Goal: Task Accomplishment & Management: Use online tool/utility

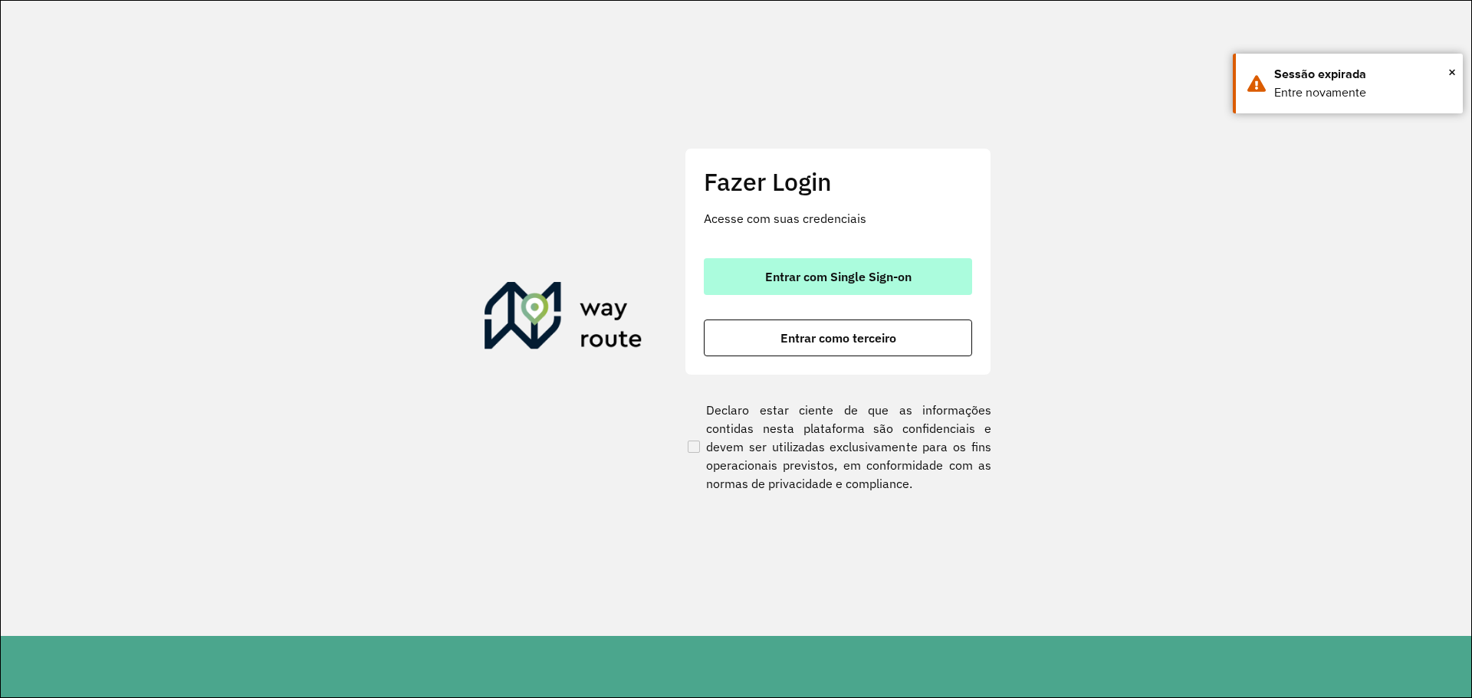
click at [815, 286] on button "Entrar com Single Sign-on" at bounding box center [838, 276] width 268 height 37
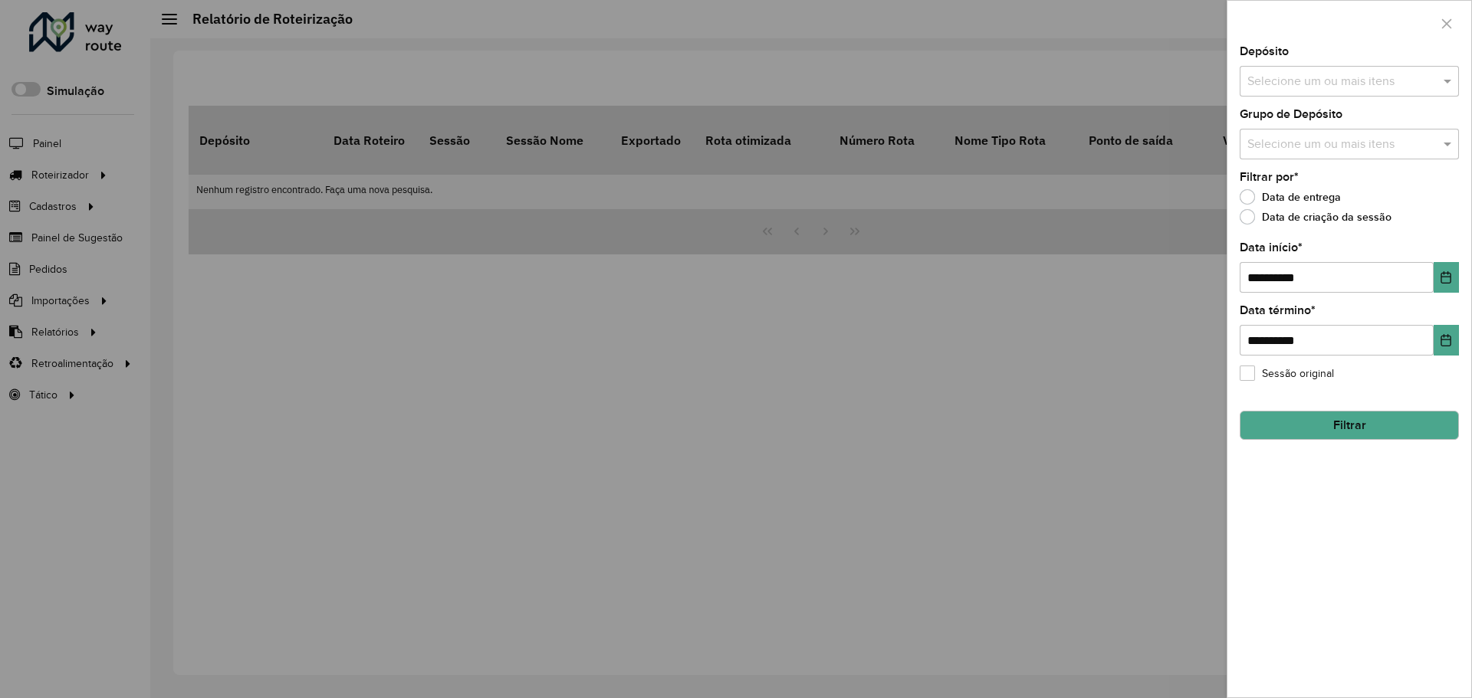
click at [373, 411] on div at bounding box center [736, 349] width 1472 height 698
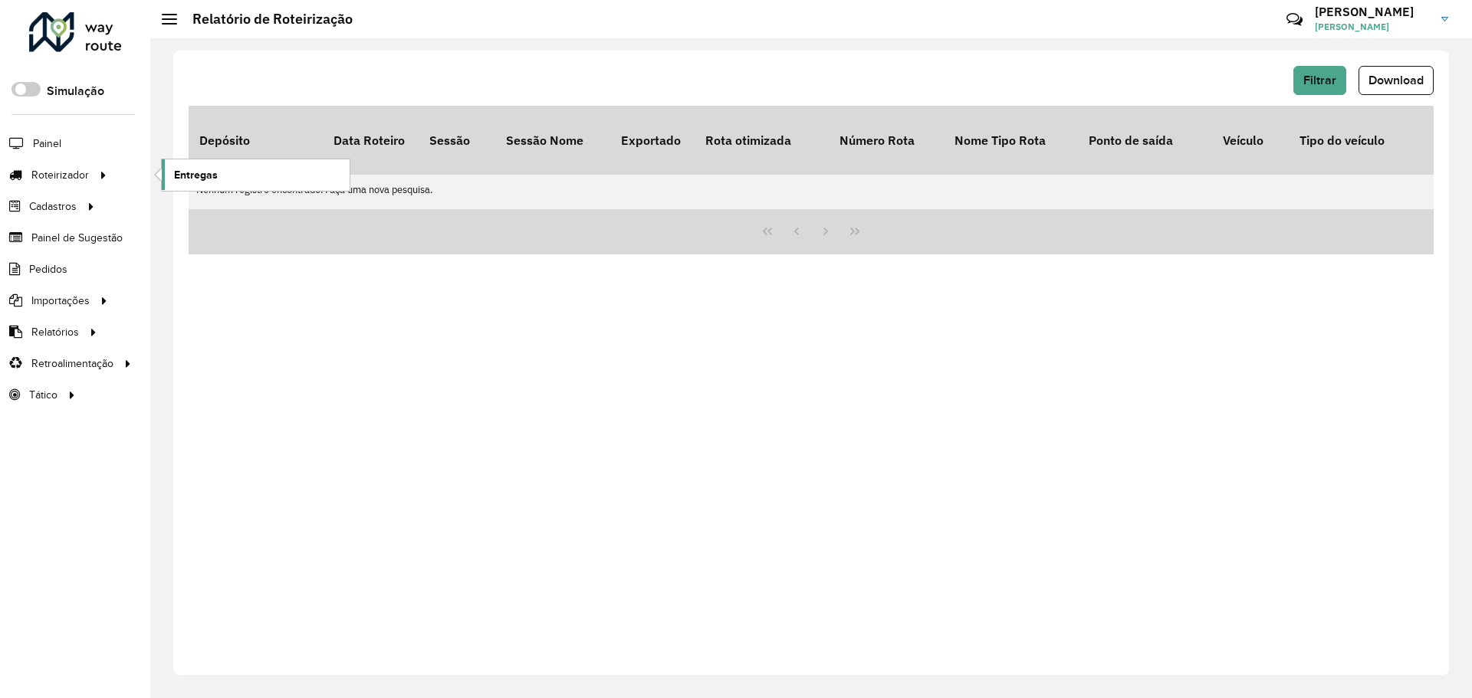
click at [172, 176] on link "Entregas" at bounding box center [256, 174] width 188 height 31
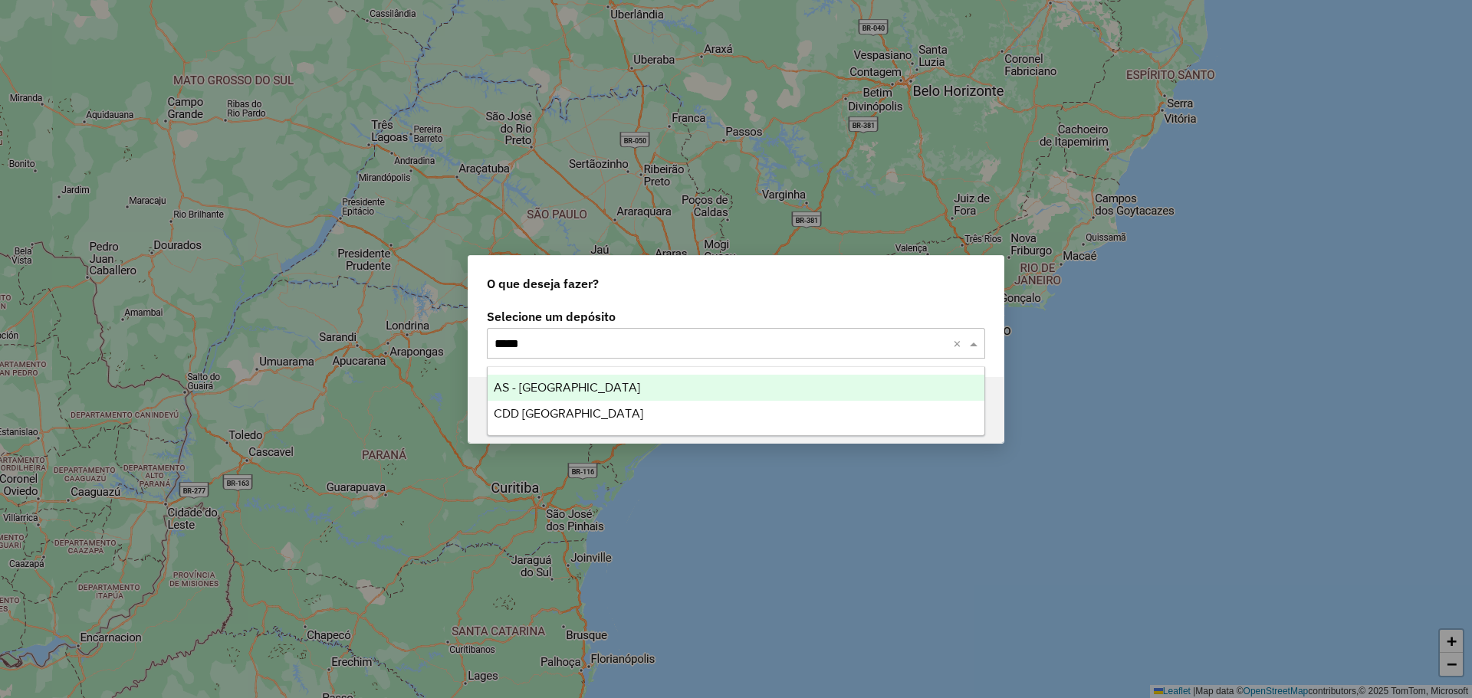
type input "******"
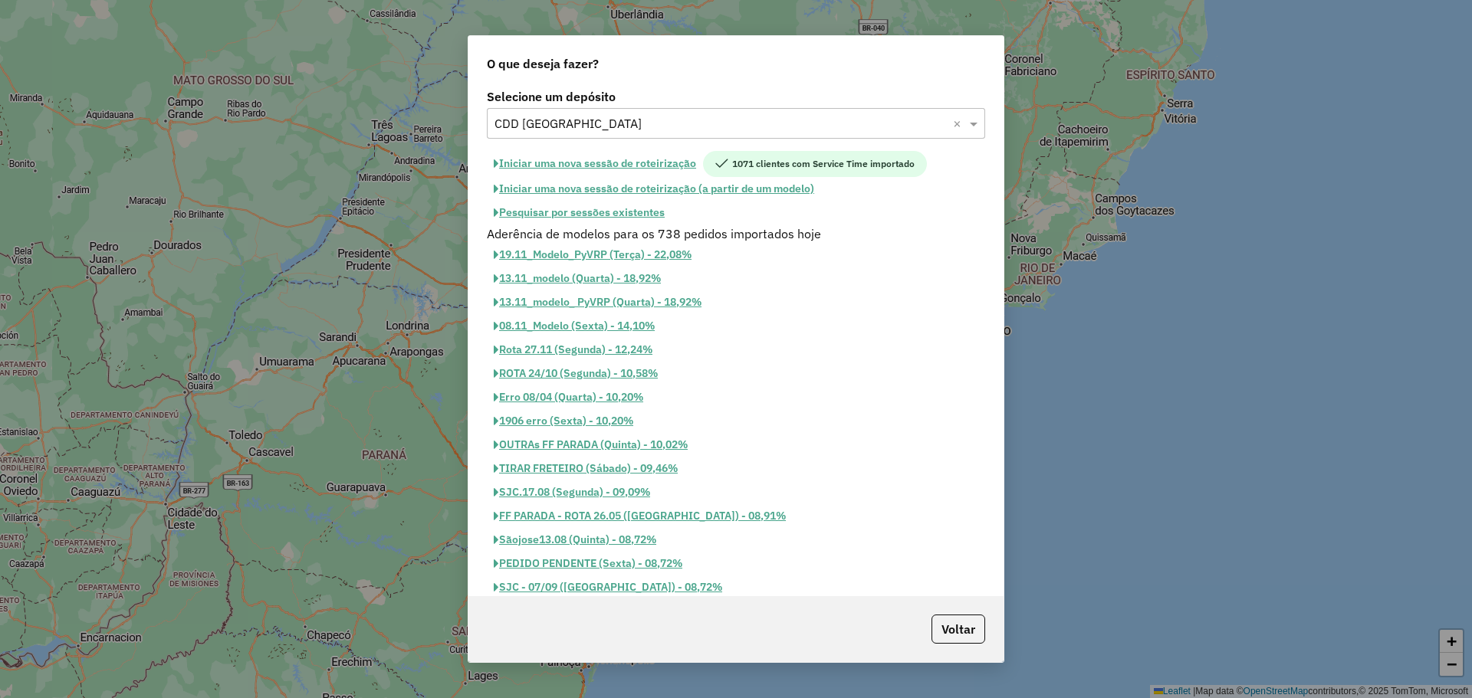
click at [612, 219] on button "Pesquisar por sessões existentes" at bounding box center [579, 213] width 185 height 24
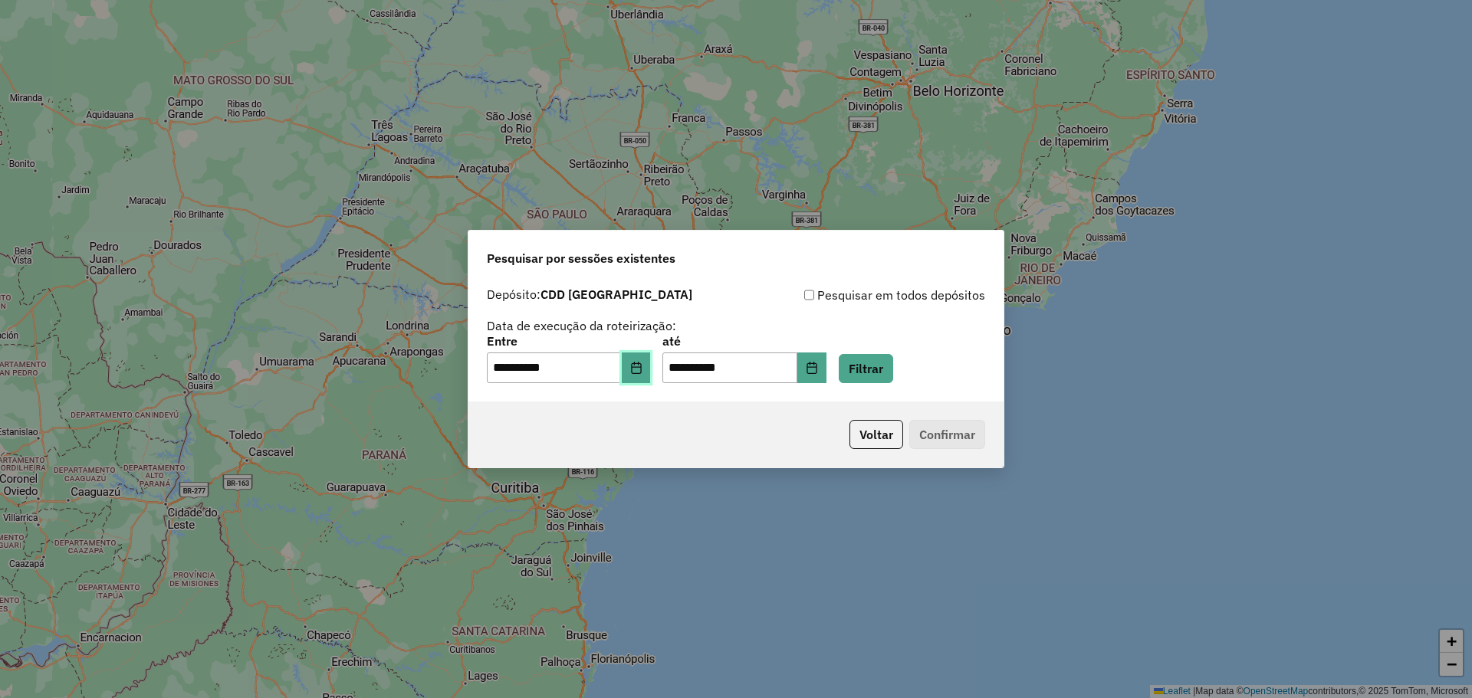
click at [642, 369] on icon "Choose Date" at bounding box center [636, 368] width 12 height 12
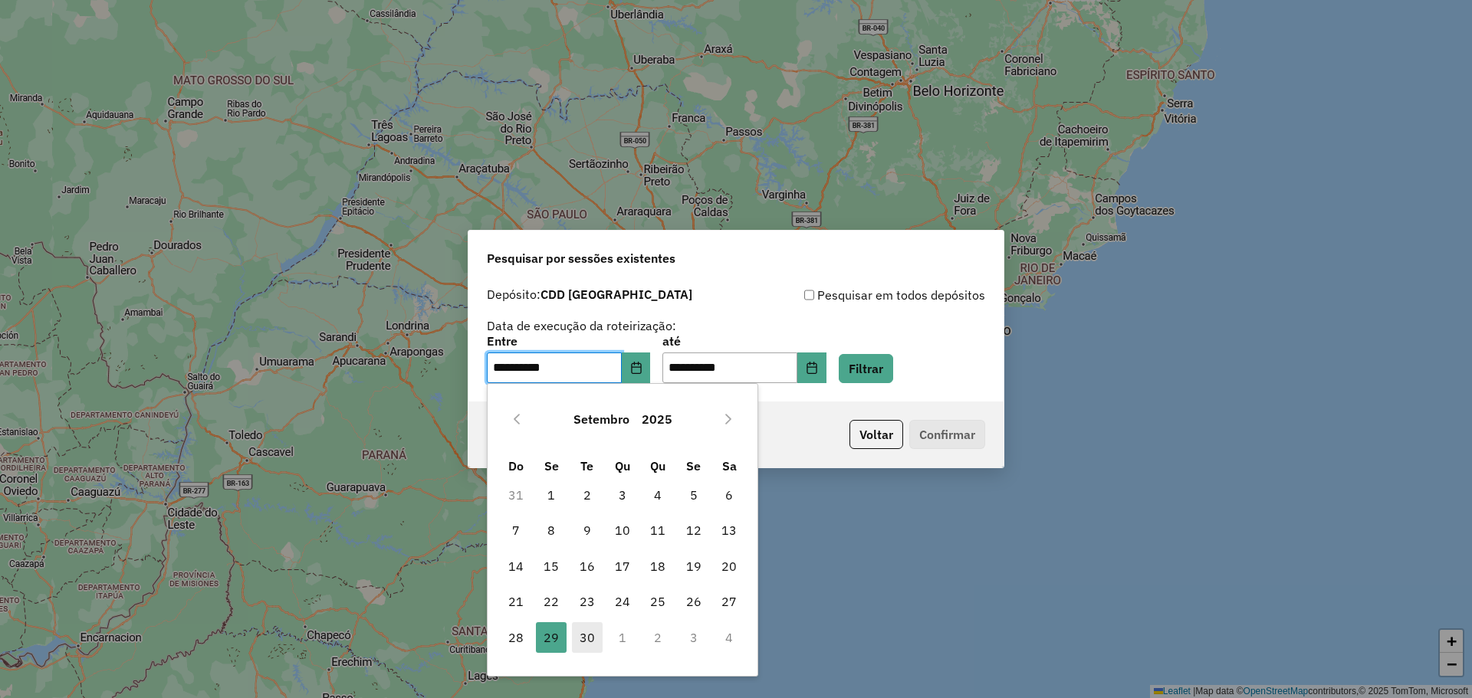
click at [584, 641] on span "30" at bounding box center [587, 637] width 31 height 31
type input "**********"
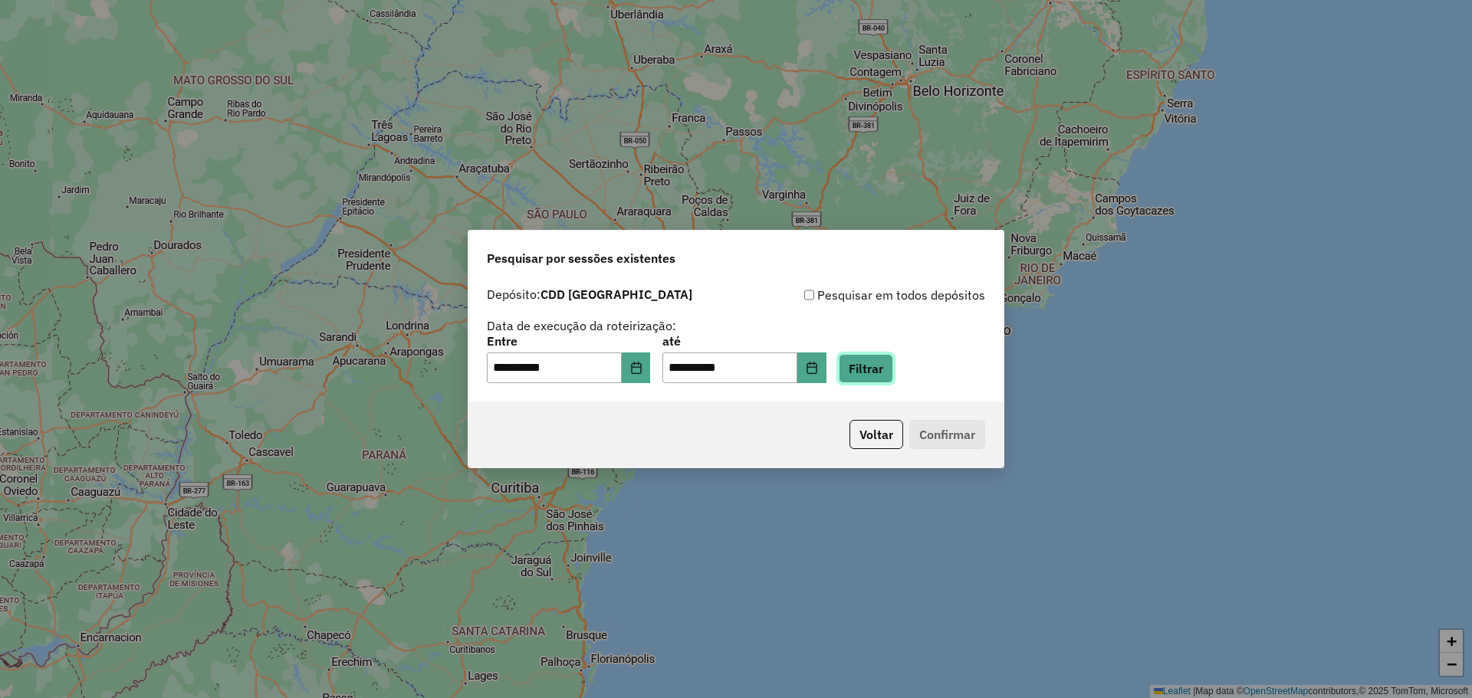
click at [875, 369] on button "Filtrar" at bounding box center [866, 368] width 54 height 29
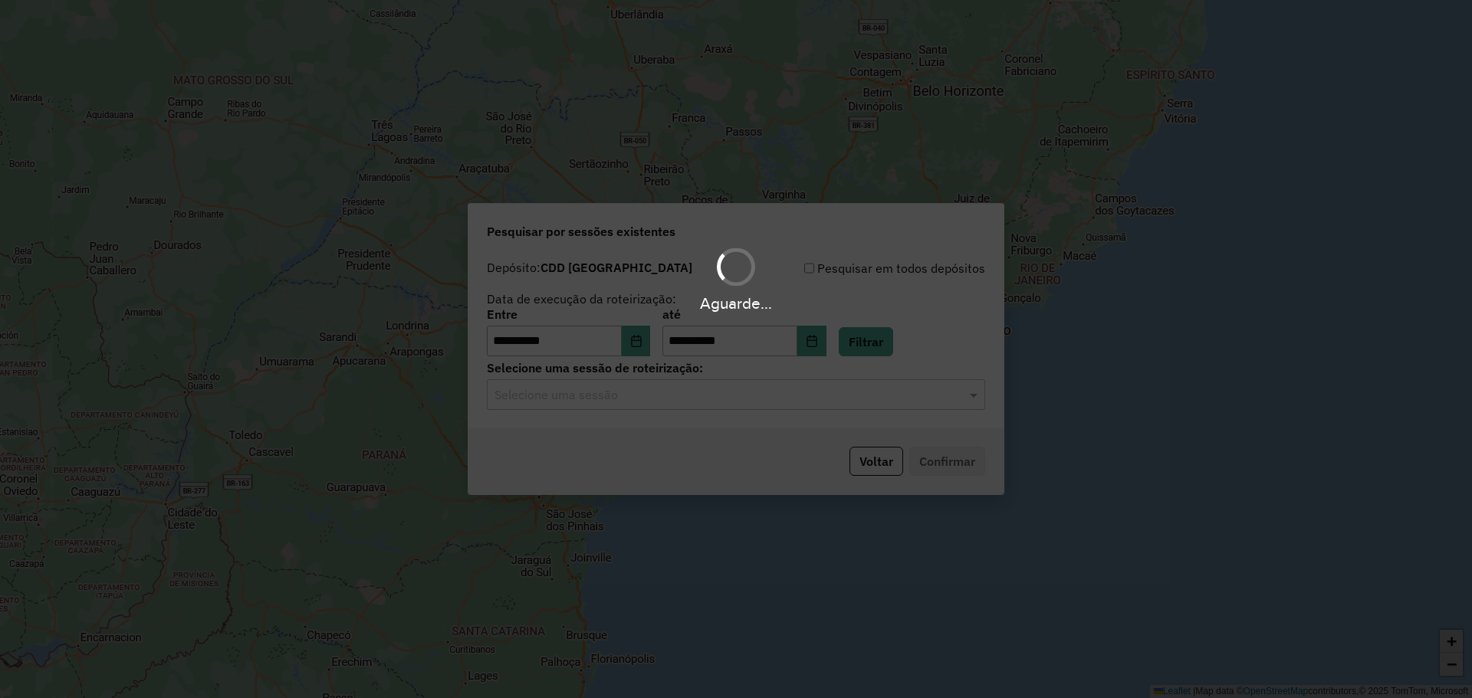
click at [644, 399] on div "Aguarde..." at bounding box center [736, 349] width 1472 height 698
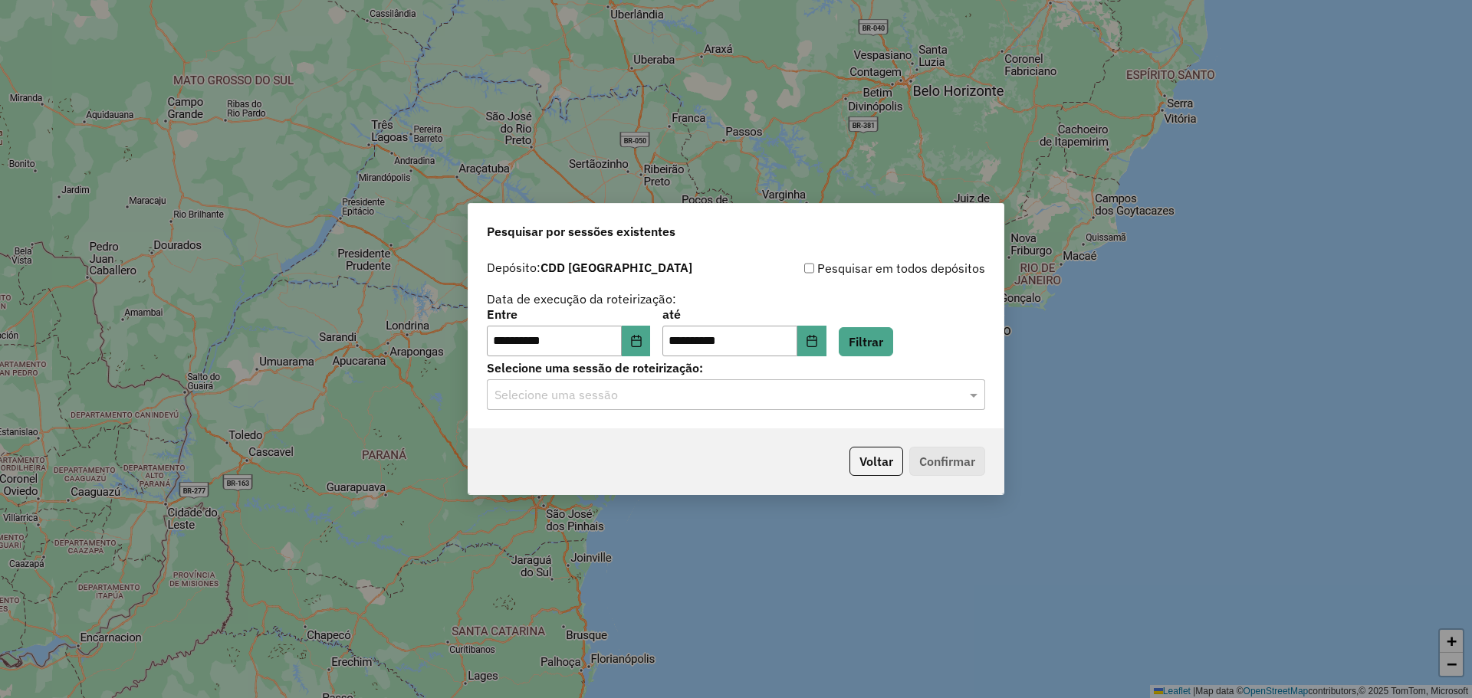
click at [643, 399] on input "text" at bounding box center [720, 395] width 452 height 18
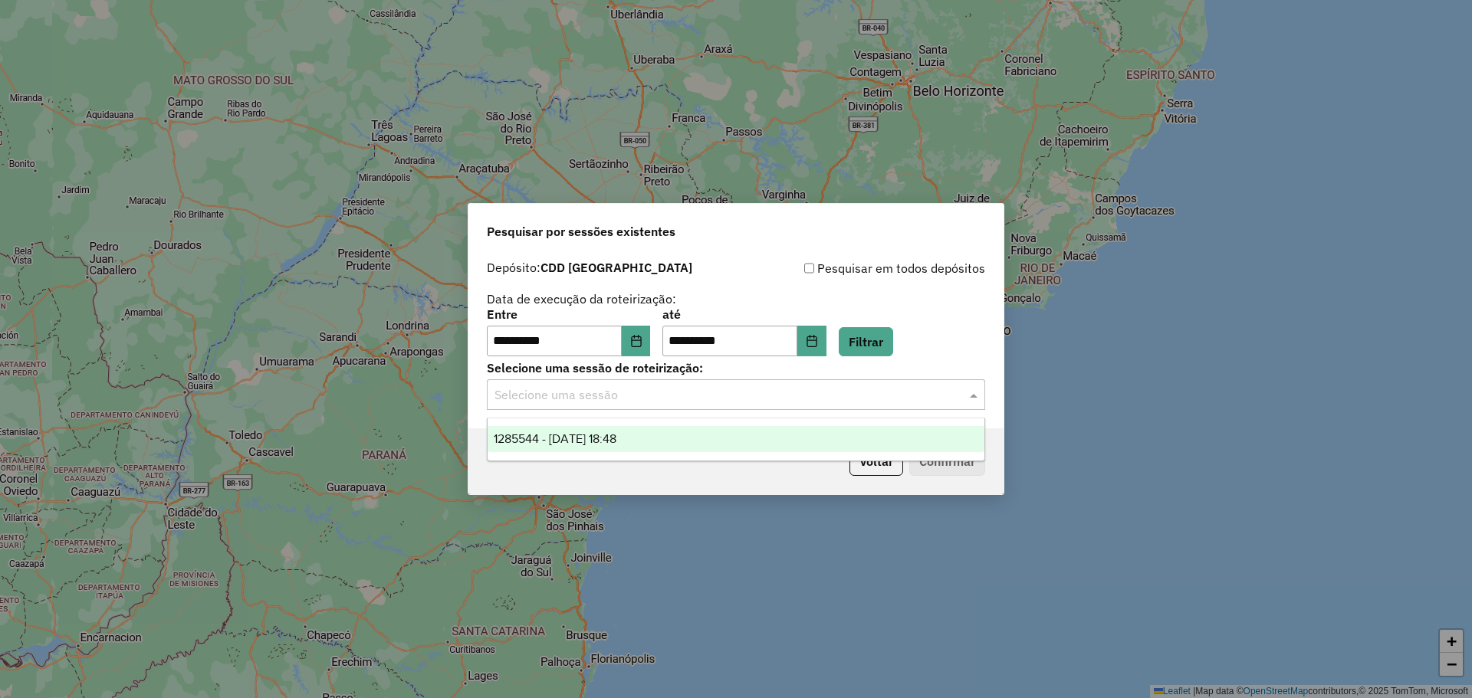
click at [616, 436] on span "1285544 - 30/09/2025 18:48" at bounding box center [555, 438] width 123 height 13
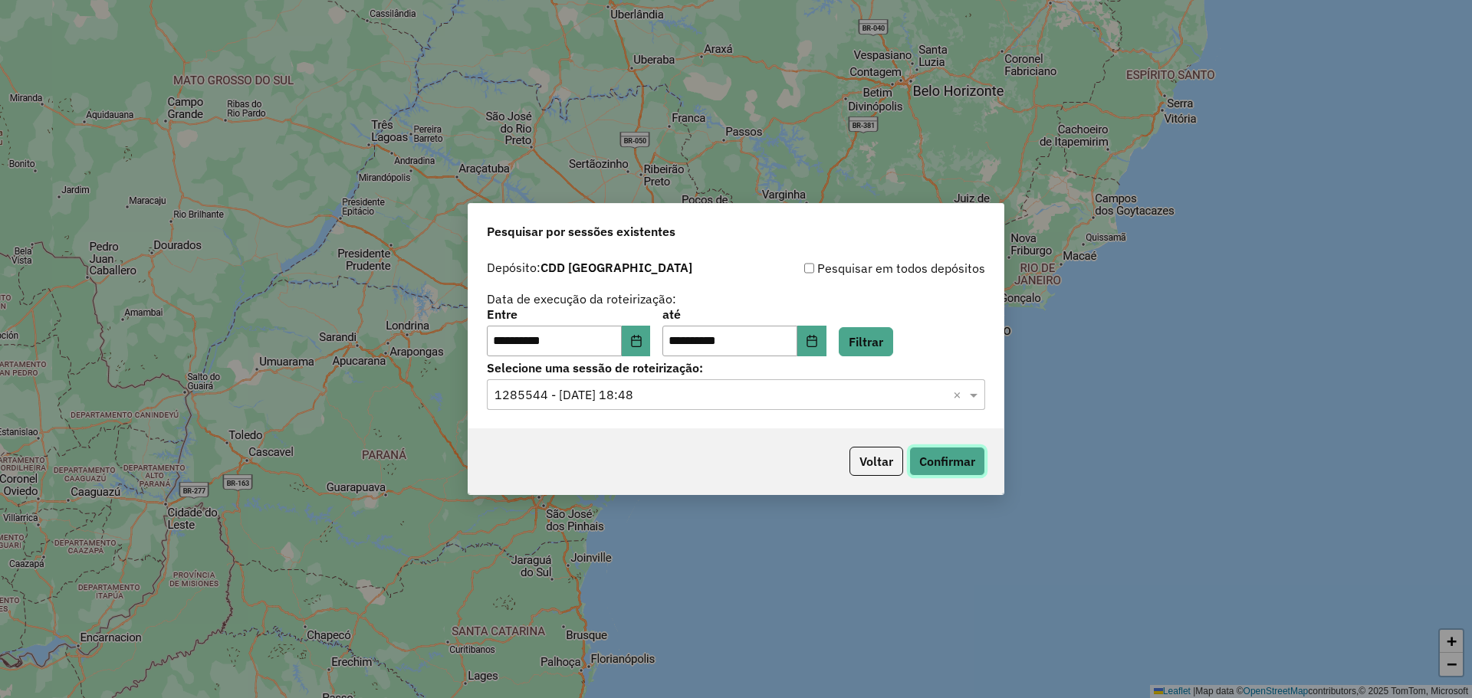
click at [957, 468] on button "Confirmar" at bounding box center [947, 461] width 76 height 29
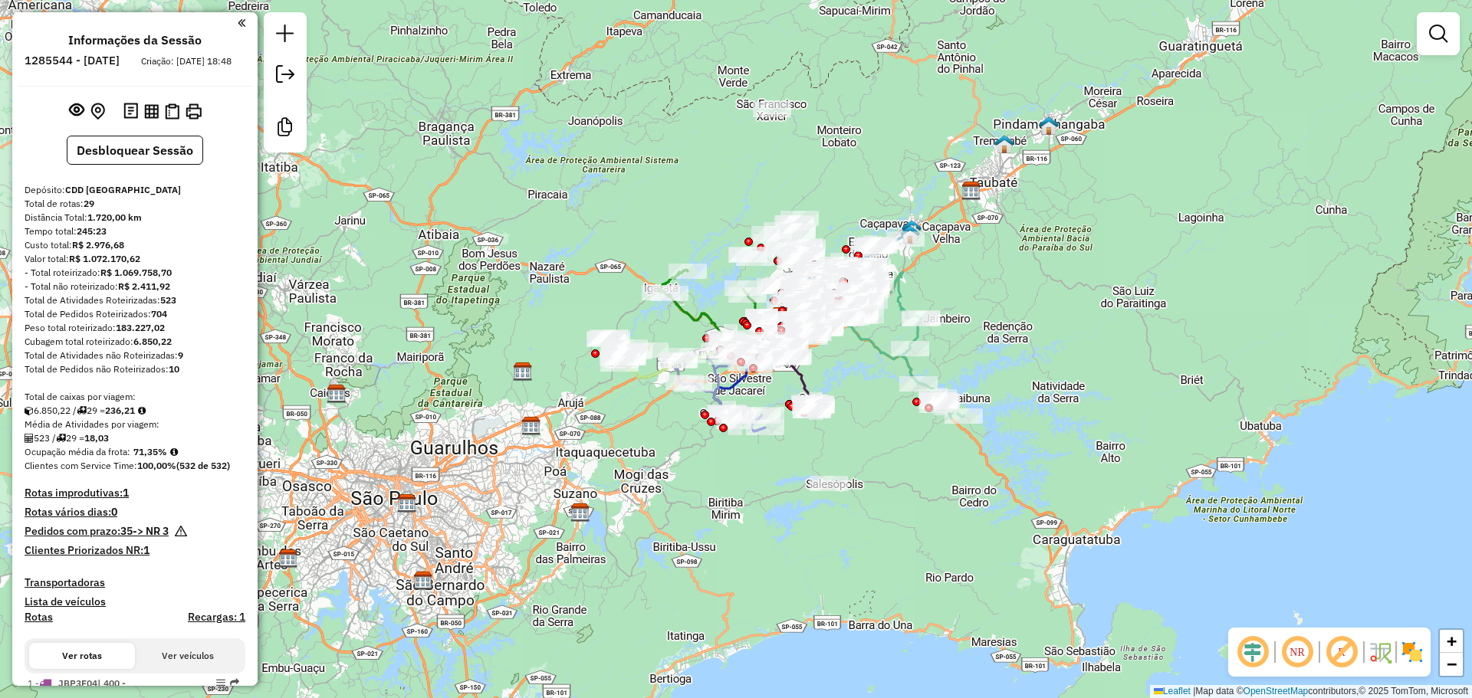
drag, startPoint x: 812, startPoint y: 445, endPoint x: 858, endPoint y: 471, distance: 53.5
click at [858, 471] on div "Janela de atendimento Grade de atendimento Capacidade Transportadoras Veículos …" at bounding box center [736, 349] width 1472 height 698
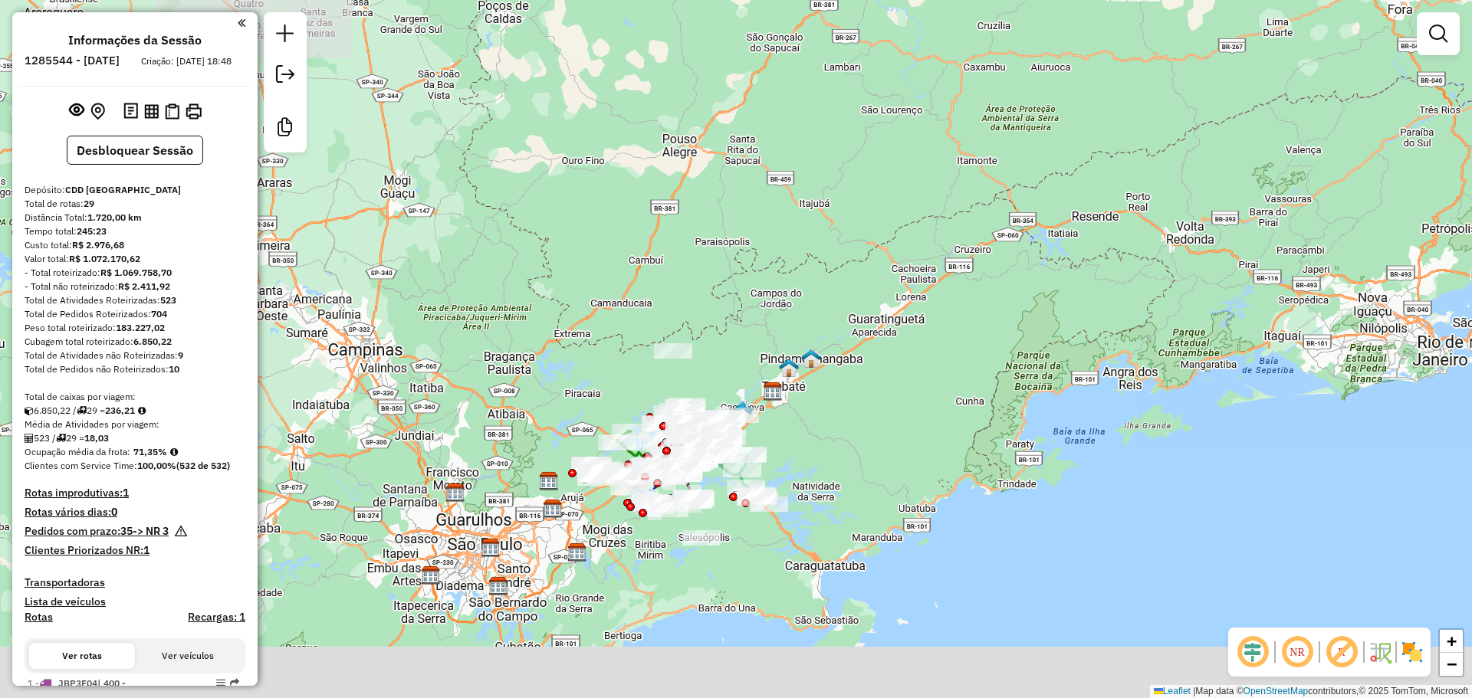
drag, startPoint x: 688, startPoint y: 566, endPoint x: 820, endPoint y: 428, distance: 190.8
click at [818, 429] on div "Janela de atendimento Grade de atendimento Capacidade Transportadoras Veículos …" at bounding box center [736, 349] width 1472 height 698
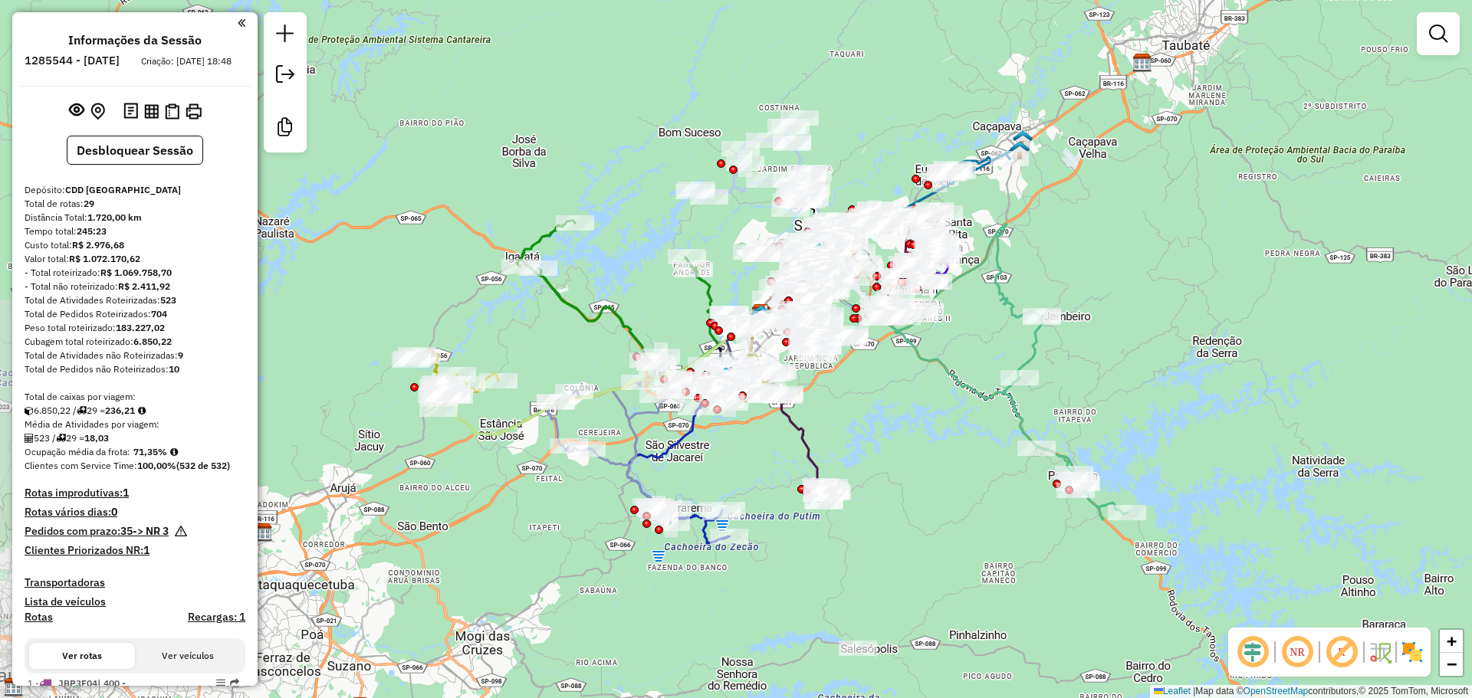
drag, startPoint x: 720, startPoint y: 540, endPoint x: 1019, endPoint y: 585, distance: 302.3
click at [1019, 585] on div "Janela de atendimento Grade de atendimento Capacidade Transportadoras Veículos …" at bounding box center [736, 349] width 1472 height 698
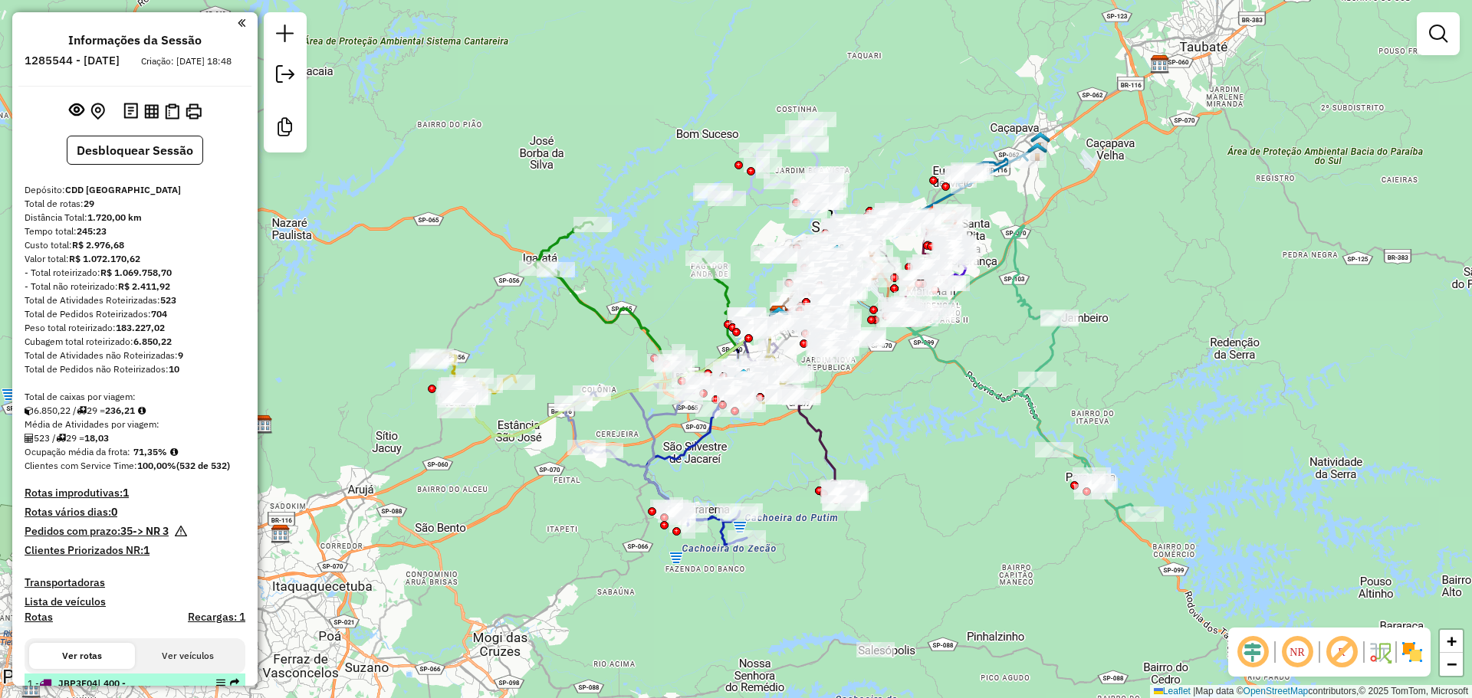
scroll to position [230, 0]
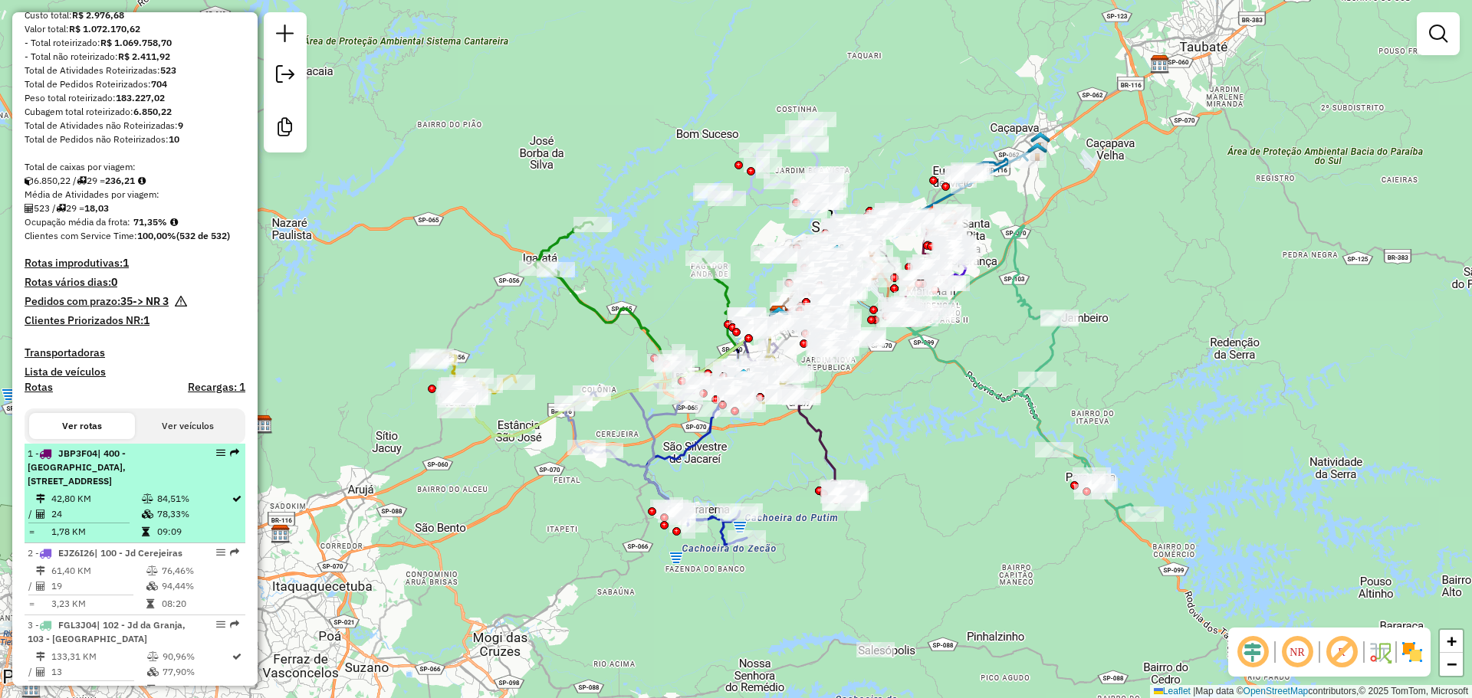
select select "**********"
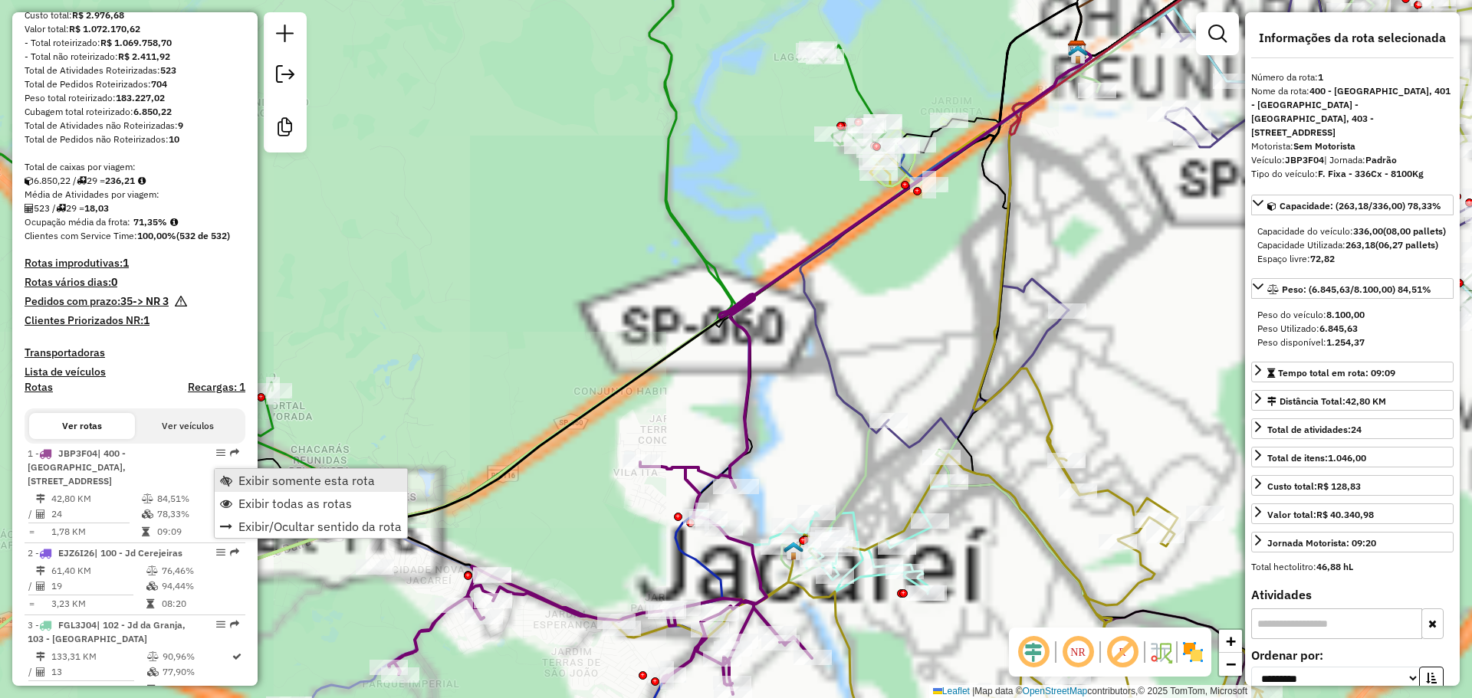
click at [255, 481] on span "Exibir somente esta rota" at bounding box center [306, 480] width 136 height 12
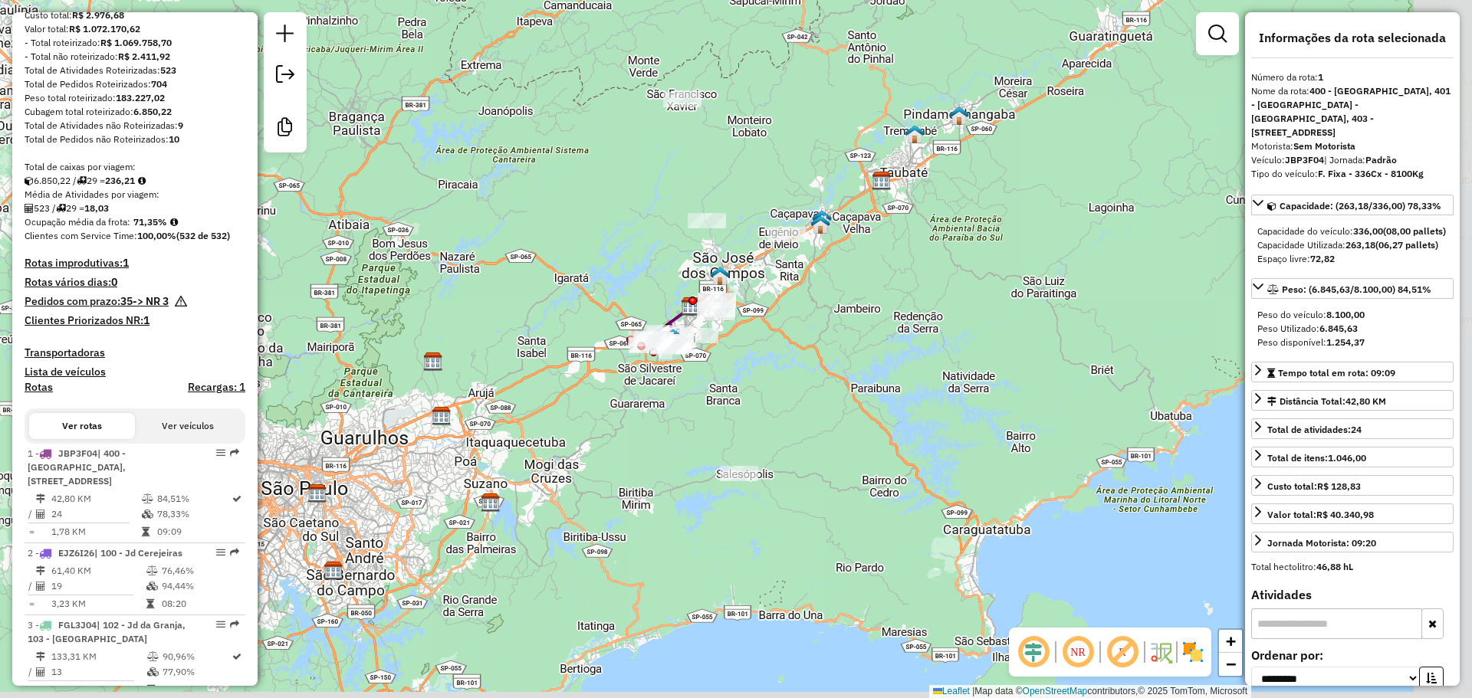
drag, startPoint x: 898, startPoint y: 496, endPoint x: 913, endPoint y: 330, distance: 167.0
click at [916, 310] on div "Janela de atendimento Grade de atendimento Capacidade Transportadoras Veículos …" at bounding box center [736, 349] width 1472 height 698
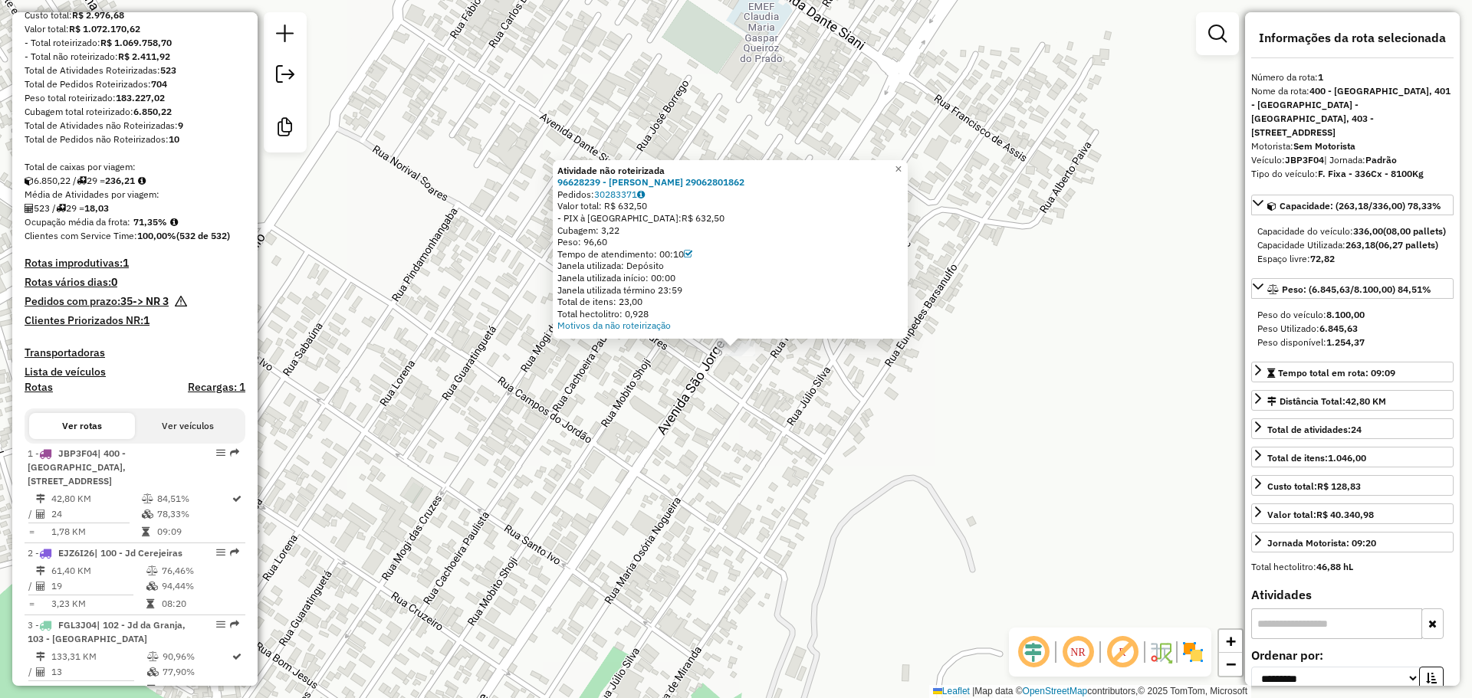
click at [787, 416] on div "Atividade não roteirizada 96628239 - REGINALDO APARECIDO DA CRUZ 29062801862 Pe…" at bounding box center [736, 349] width 1472 height 698
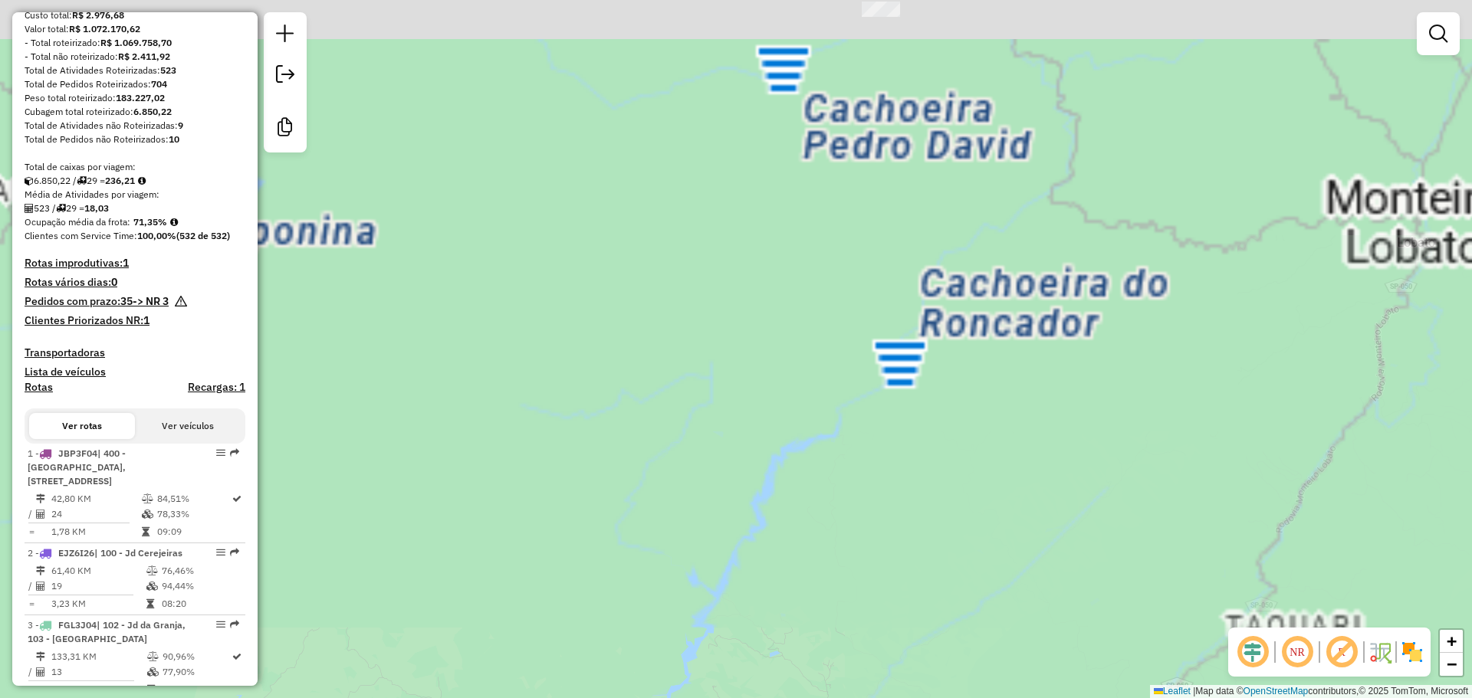
drag, startPoint x: 867, startPoint y: 51, endPoint x: 924, endPoint y: 524, distance: 475.6
click at [924, 531] on div "Janela de atendimento Grade de atendimento Capacidade Transportadoras Veículos …" at bounding box center [736, 349] width 1472 height 698
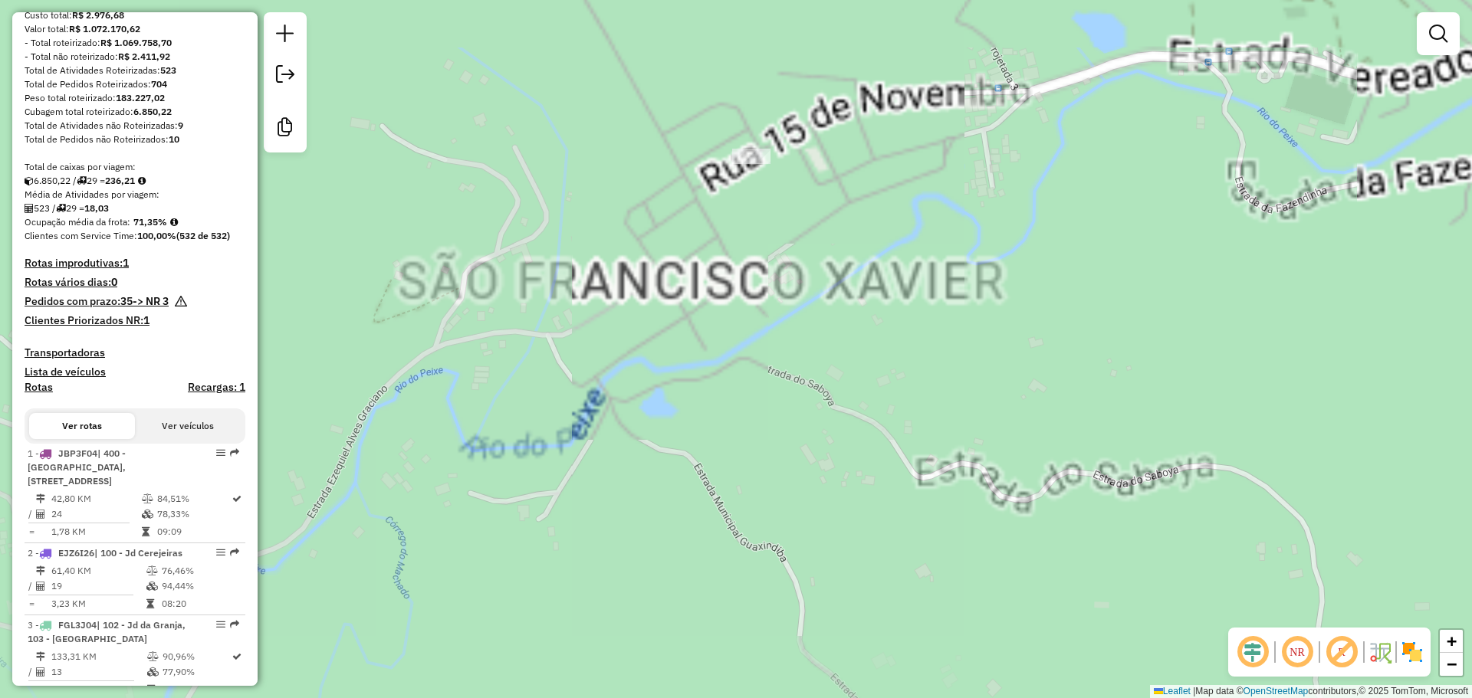
drag, startPoint x: 862, startPoint y: 315, endPoint x: 874, endPoint y: 522, distance: 207.3
click at [874, 522] on div "Janela de atendimento Grade de atendimento Capacidade Transportadoras Veículos …" at bounding box center [736, 349] width 1472 height 698
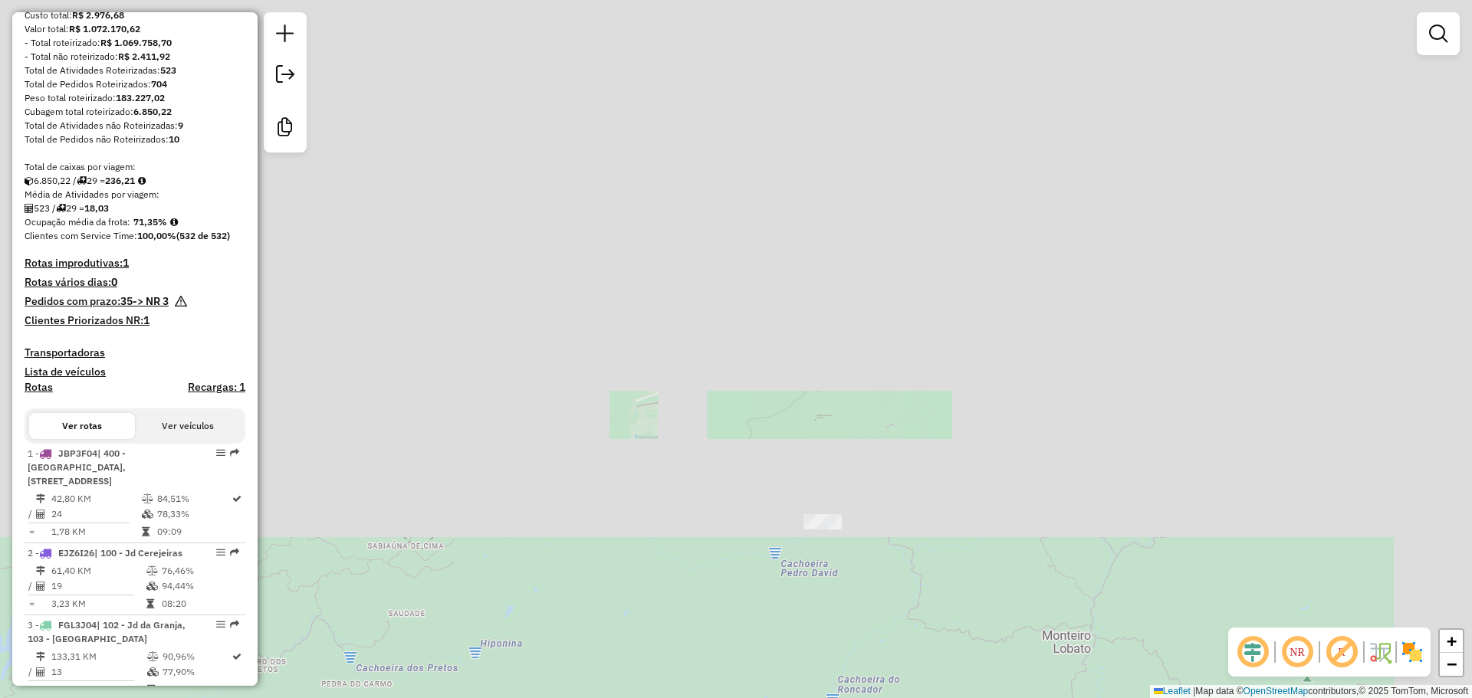
drag, startPoint x: 881, startPoint y: 607, endPoint x: 800, endPoint y: 305, distance: 312.7
click at [815, 343] on div "Janela de atendimento Grade de atendimento Capacidade Transportadoras Veículos …" at bounding box center [736, 349] width 1472 height 698
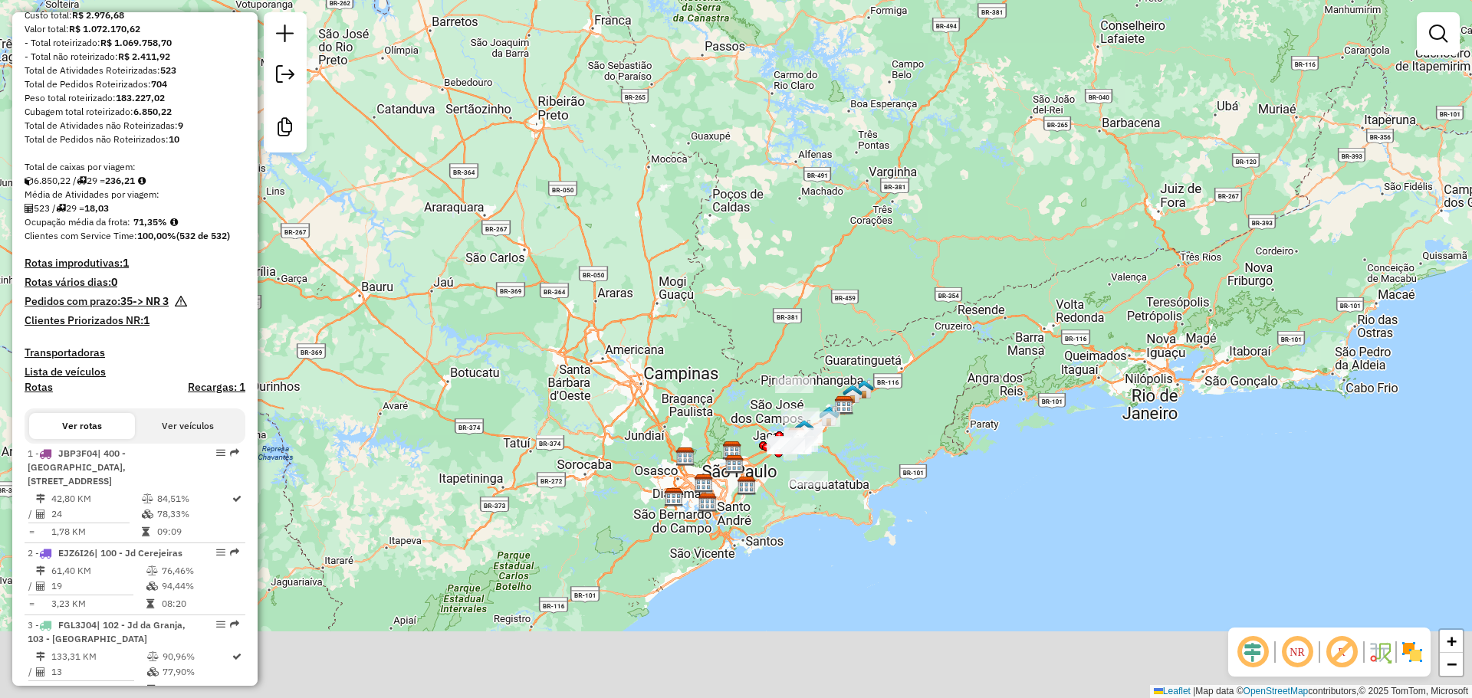
drag, startPoint x: 866, startPoint y: 586, endPoint x: 832, endPoint y: 410, distance: 179.5
click at [832, 410] on div "Janela de atendimento Grade de atendimento Capacidade Transportadoras Veículos …" at bounding box center [736, 349] width 1472 height 698
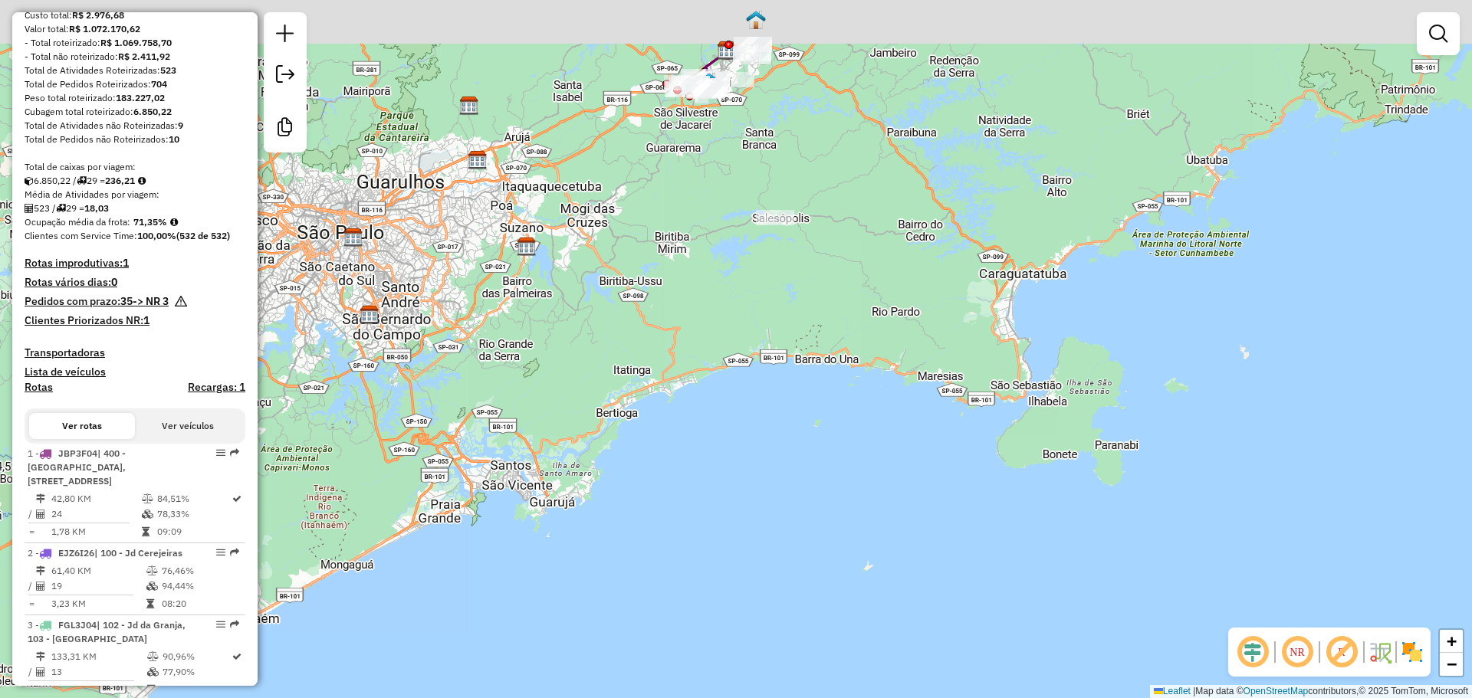
drag, startPoint x: 804, startPoint y: 225, endPoint x: 810, endPoint y: 301, distance: 76.9
click at [812, 290] on div "Janela de atendimento Grade de atendimento Capacidade Transportadoras Veículos …" at bounding box center [736, 349] width 1472 height 698
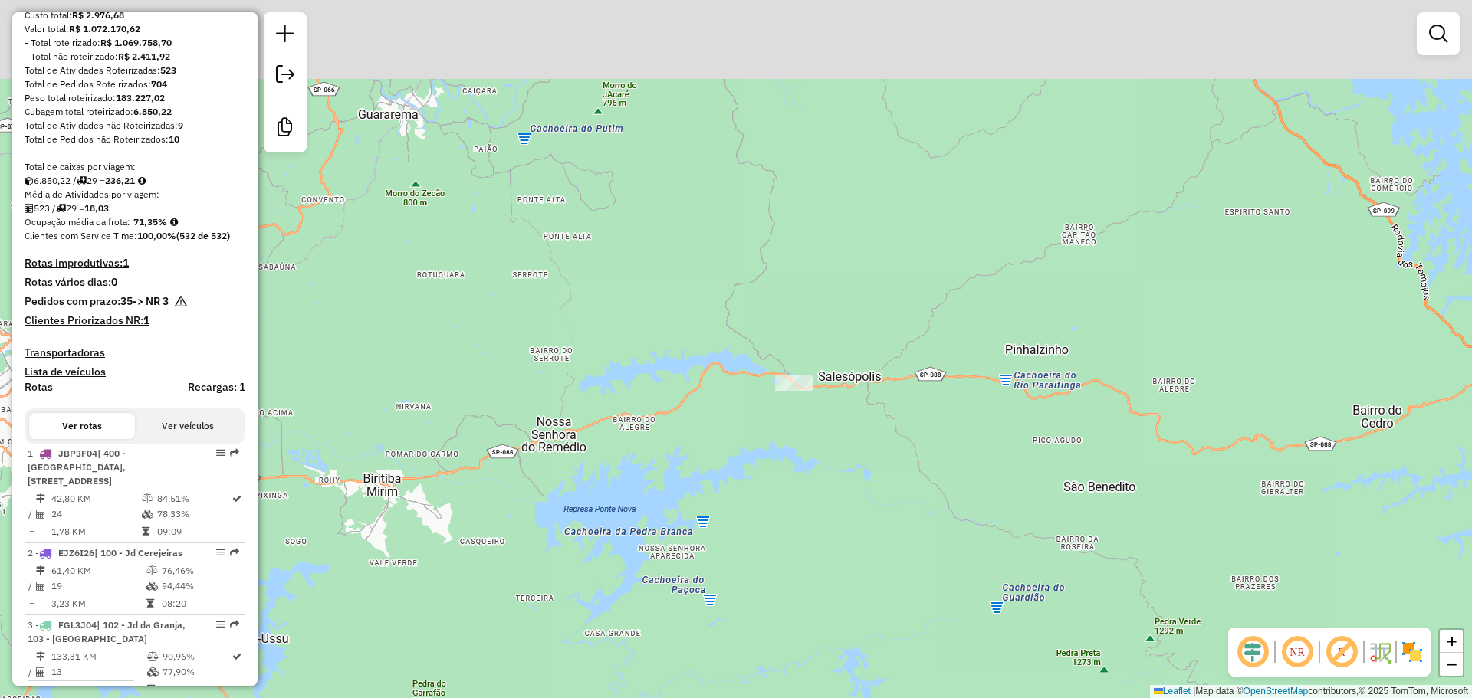
drag, startPoint x: 733, startPoint y: 154, endPoint x: 774, endPoint y: 418, distance: 266.9
click at [773, 417] on div "Janela de atendimento Grade de atendimento Capacidade Transportadoras Veículos …" at bounding box center [736, 349] width 1472 height 698
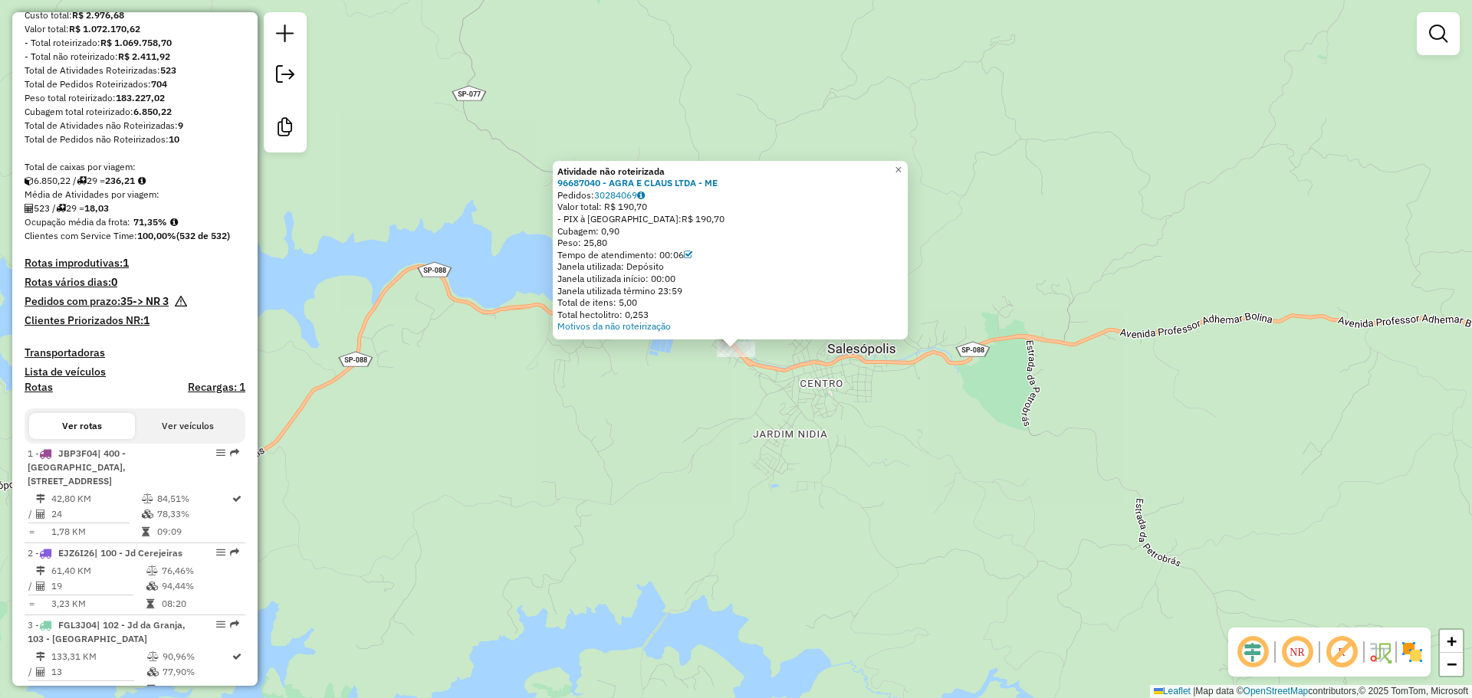
click at [599, 504] on div "Atividade não roteirizada 96687040 - AGRA E CLAUS LTDA - ME Pedidos: 30284069 V…" at bounding box center [736, 349] width 1472 height 698
